Goal: Navigation & Orientation: Find specific page/section

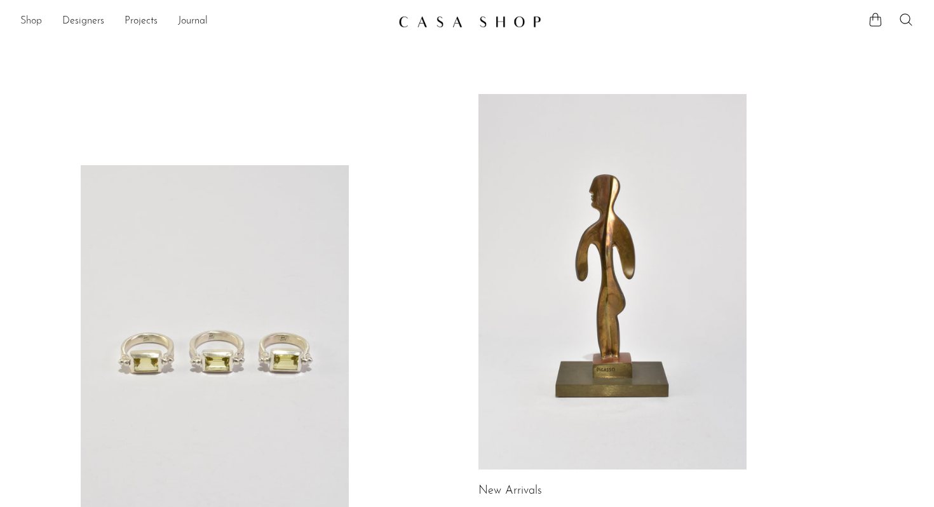
click at [29, 17] on link "Shop" at bounding box center [31, 21] width 22 height 17
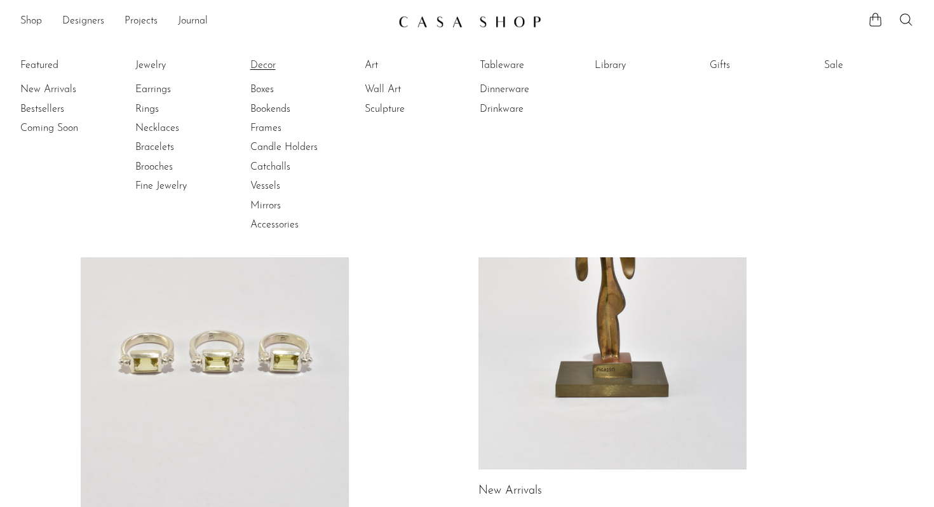
click at [259, 63] on link "Decor" at bounding box center [297, 65] width 95 height 14
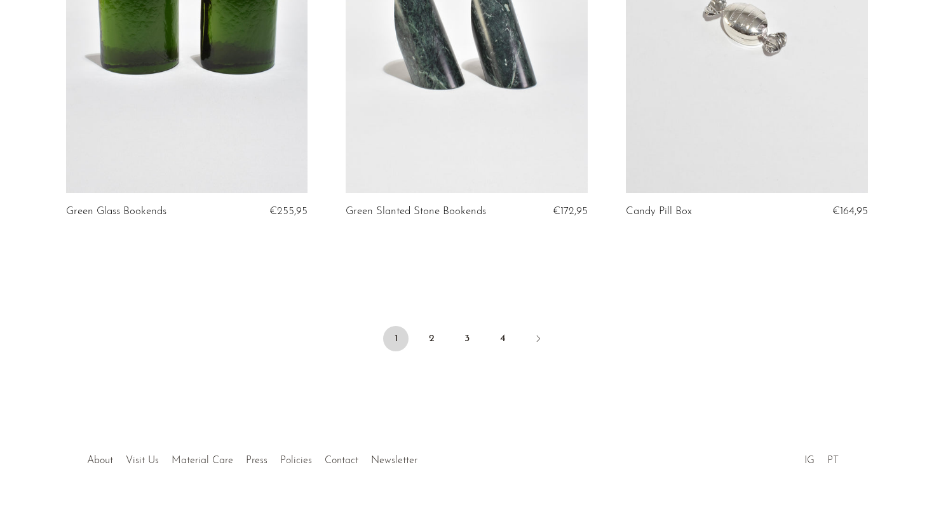
scroll to position [4641, 0]
click at [435, 337] on link "2" at bounding box center [431, 339] width 25 height 25
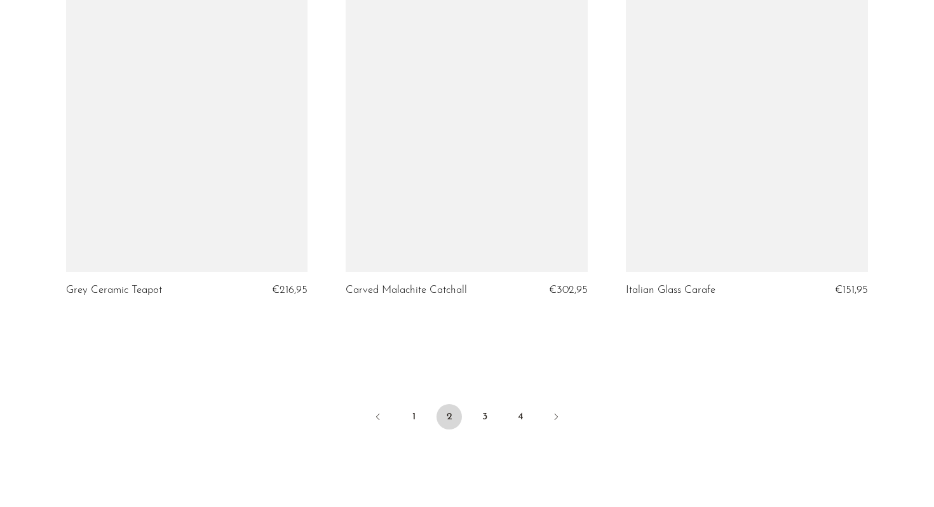
scroll to position [4528, 0]
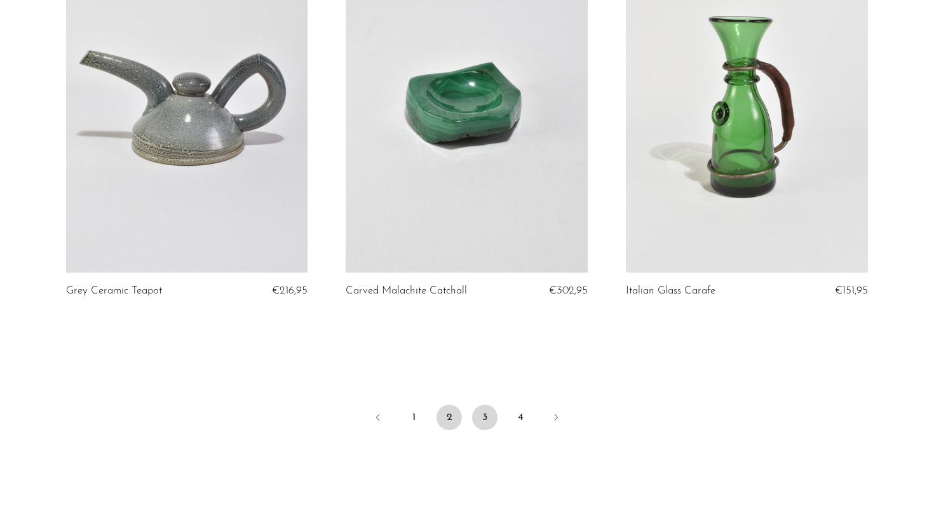
click at [476, 418] on link "3" at bounding box center [484, 417] width 25 height 25
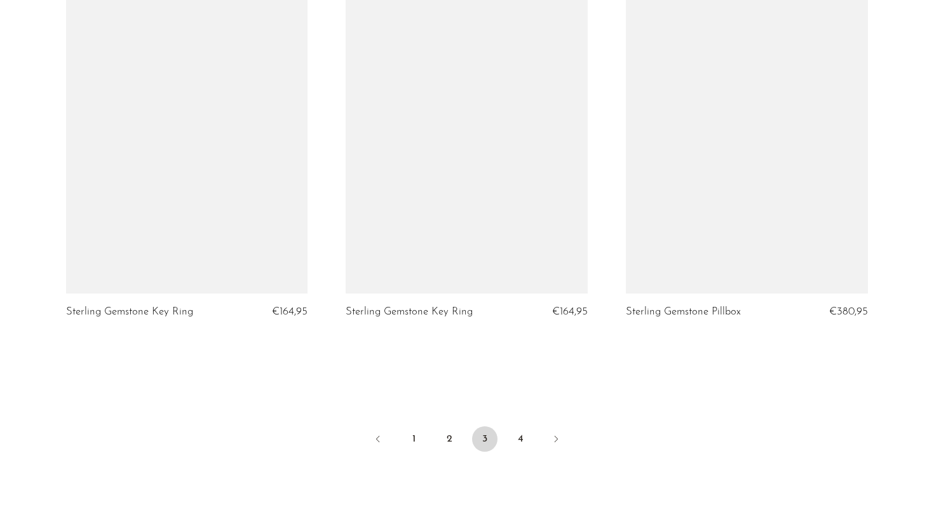
scroll to position [4646, 0]
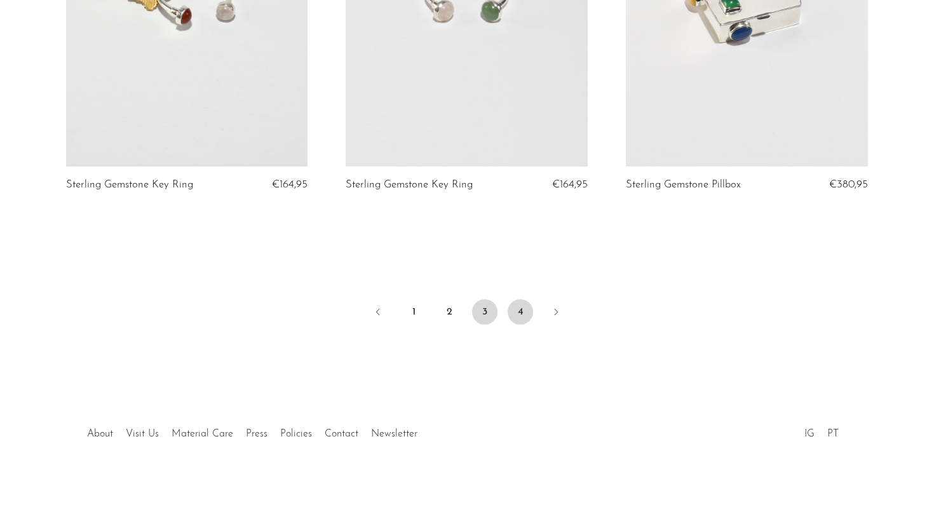
click at [516, 299] on link "4" at bounding box center [520, 311] width 25 height 25
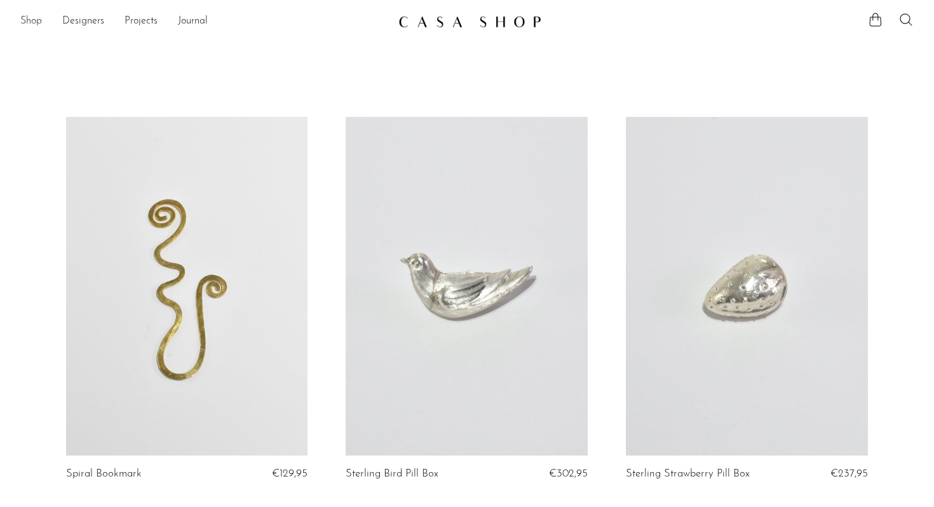
click at [29, 22] on link "Shop" at bounding box center [31, 21] width 22 height 17
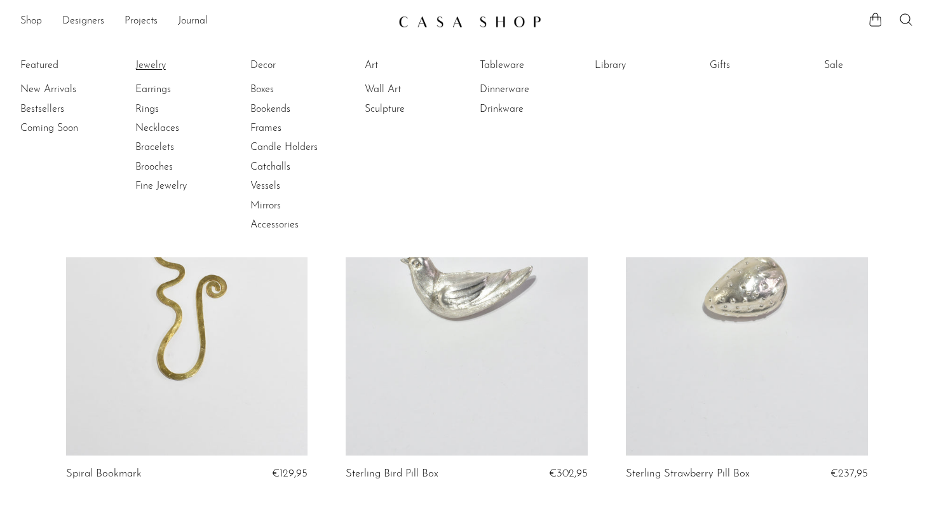
click at [160, 63] on link "Jewelry" at bounding box center [182, 65] width 95 height 14
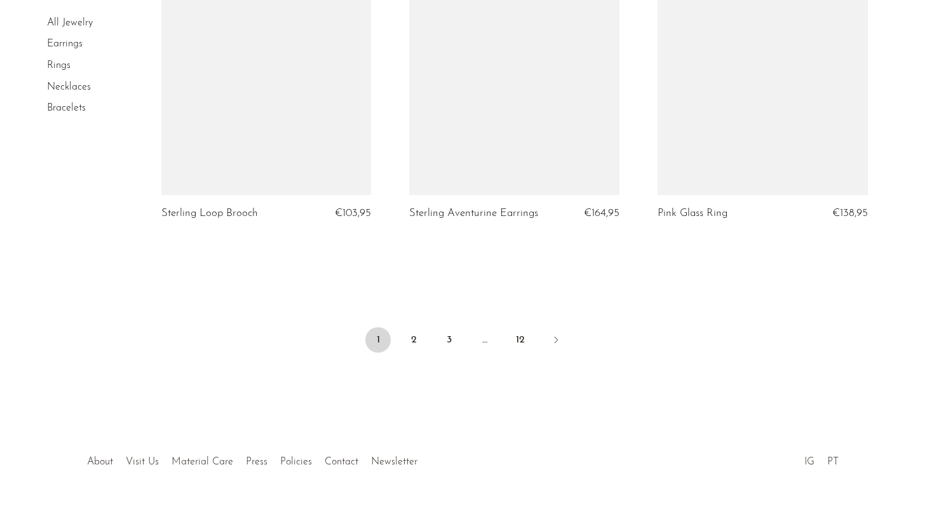
scroll to position [4124, 0]
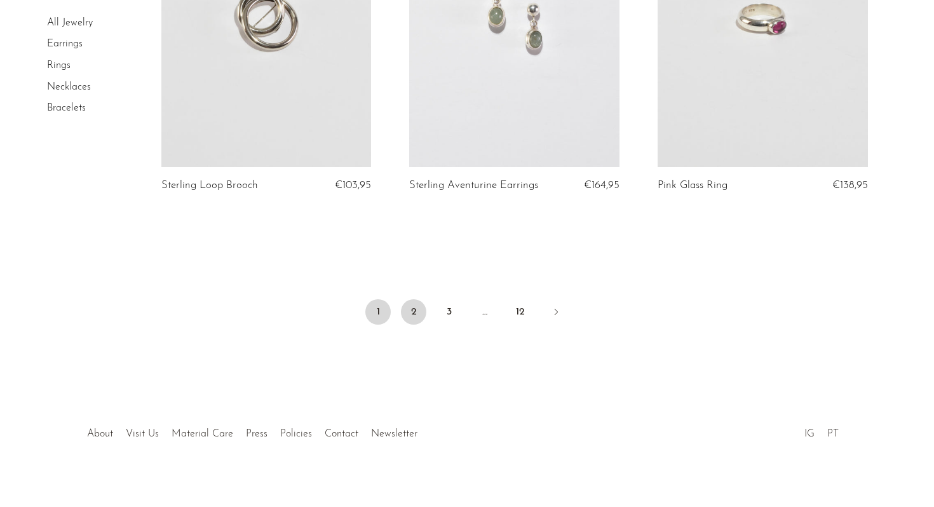
click at [421, 302] on link "2" at bounding box center [413, 311] width 25 height 25
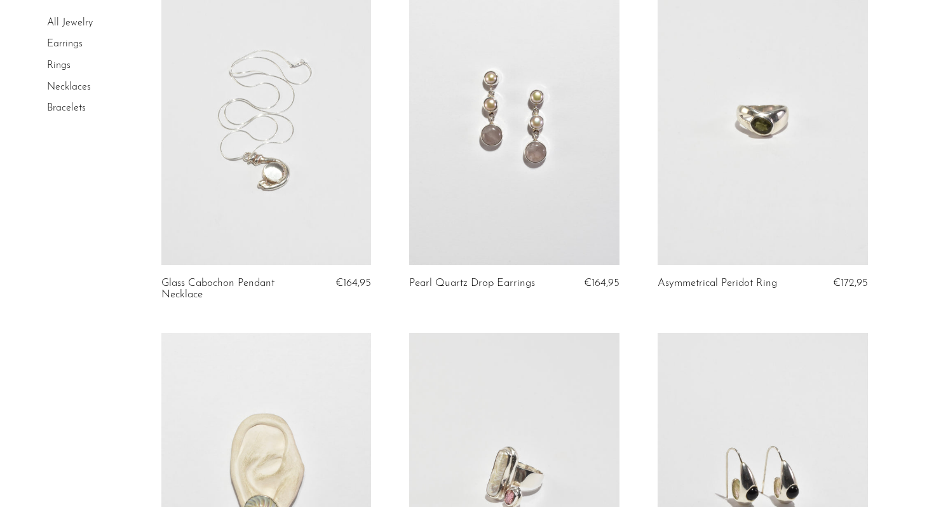
scroll to position [3259, 0]
